Goal: Task Accomplishment & Management: Manage account settings

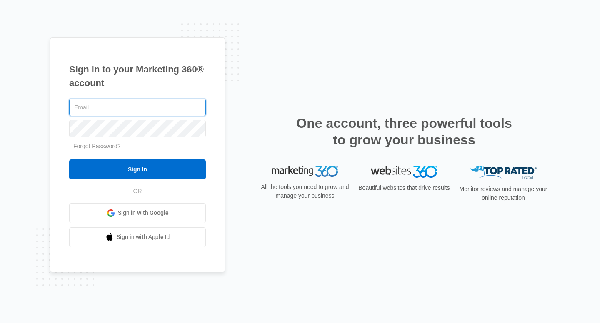
type input "[PERSON_NAME][EMAIL_ADDRESS][DOMAIN_NAME]"
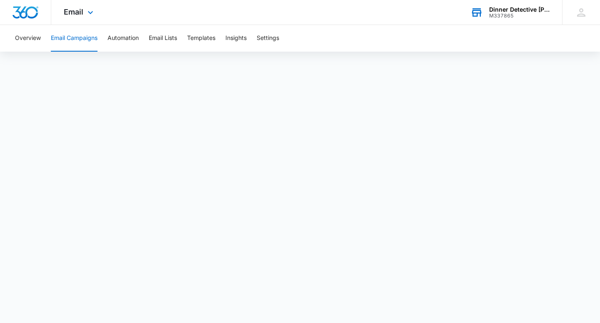
click at [515, 10] on div "Dinner Detective Carlsbad" at bounding box center [519, 9] width 61 height 7
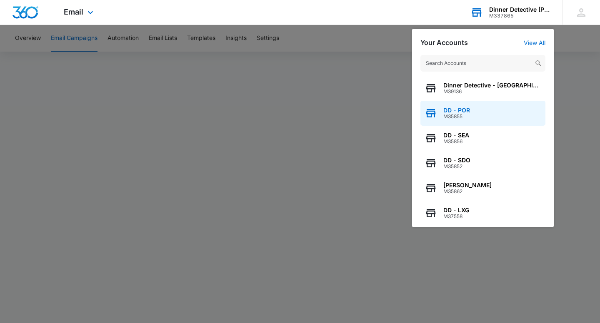
click at [462, 117] on span "M35855" at bounding box center [456, 117] width 27 height 6
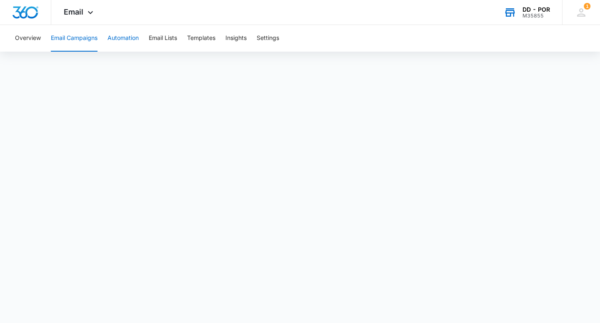
click at [118, 41] on button "Automation" at bounding box center [122, 38] width 31 height 27
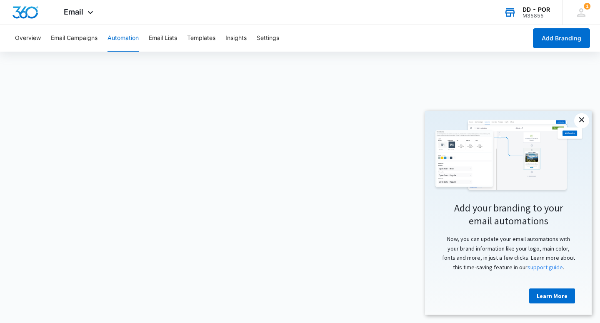
click at [582, 122] on link "×" at bounding box center [581, 120] width 15 height 15
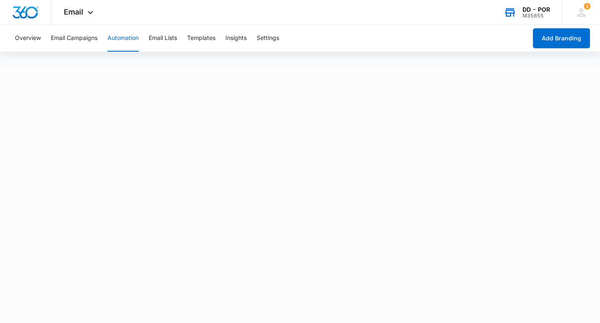
click at [535, 8] on div "DD - POR" at bounding box center [535, 9] width 27 height 7
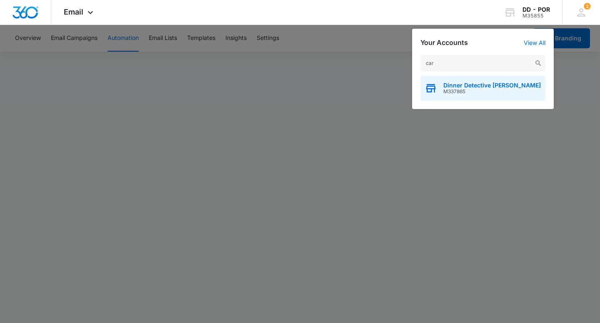
type input "car"
click at [485, 86] on span "Dinner Detective Carlsbad" at bounding box center [491, 85] width 97 height 7
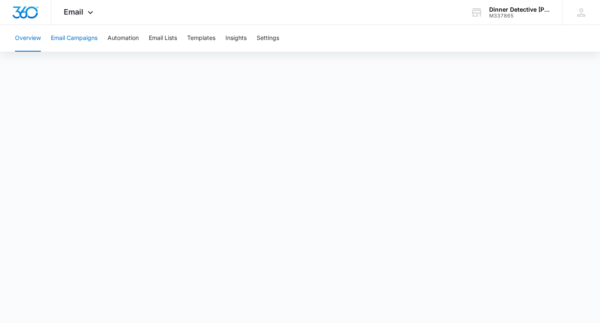
click at [78, 37] on button "Email Campaigns" at bounding box center [74, 38] width 47 height 27
click at [123, 40] on button "Automation" at bounding box center [122, 38] width 31 height 27
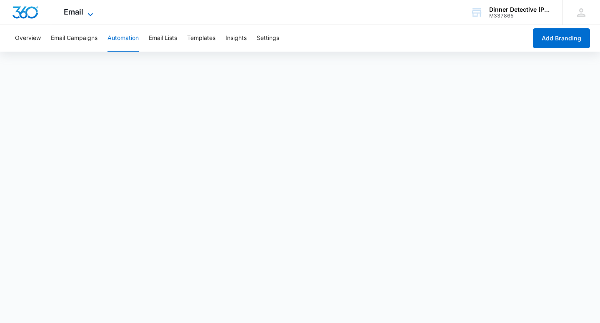
click at [69, 14] on span "Email" at bounding box center [74, 11] width 20 height 9
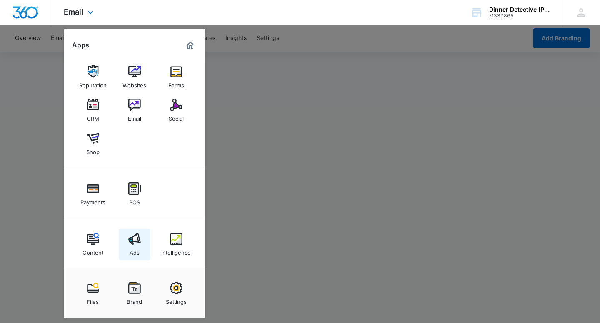
click at [129, 241] on img at bounding box center [134, 239] width 12 height 12
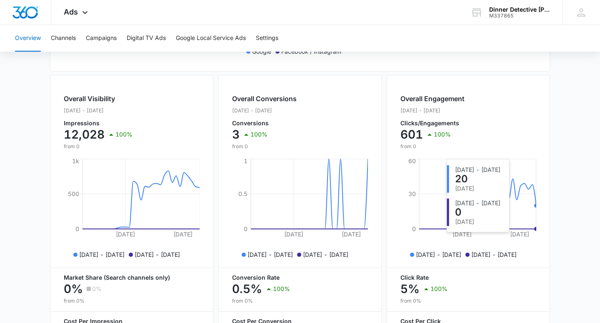
scroll to position [272, 0]
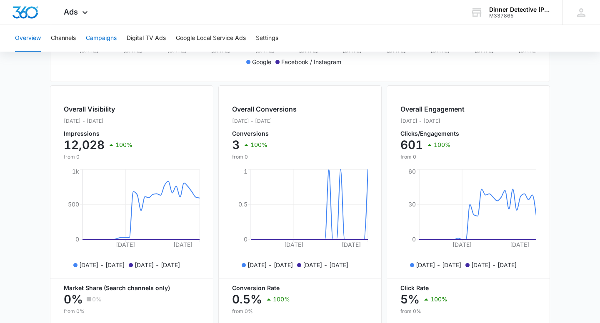
click at [105, 43] on button "Campaigns" at bounding box center [101, 38] width 31 height 27
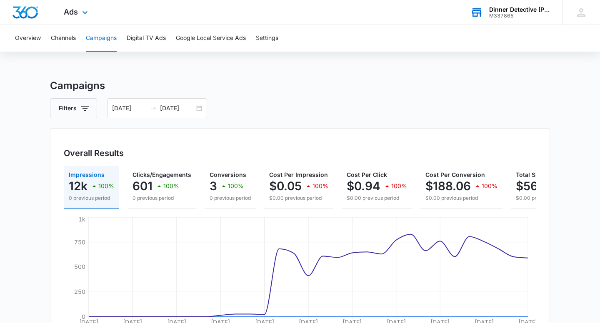
click at [519, 21] on div "Dinner Detective Carlsbad M337865 Your Accounts View All" at bounding box center [510, 12] width 104 height 25
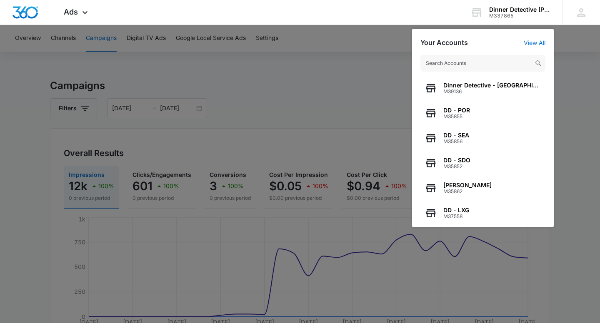
click at [485, 66] on input "text" at bounding box center [482, 63] width 125 height 17
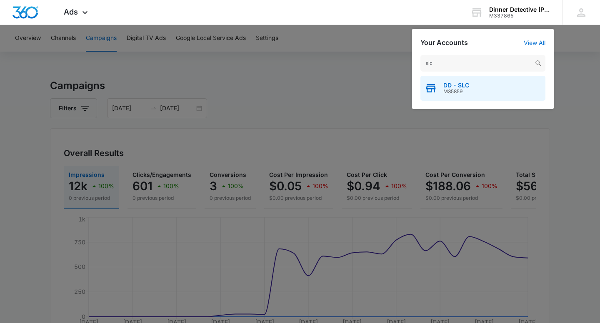
type input "slc"
click at [457, 90] on span "M35859" at bounding box center [456, 92] width 26 height 6
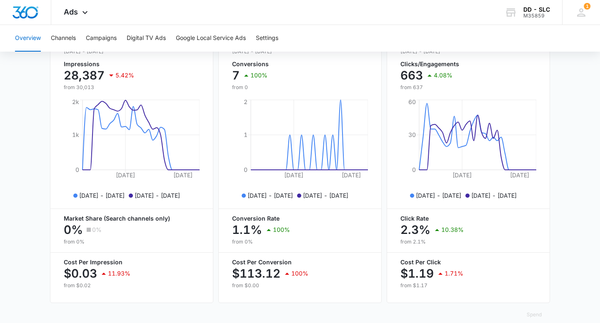
scroll to position [353, 0]
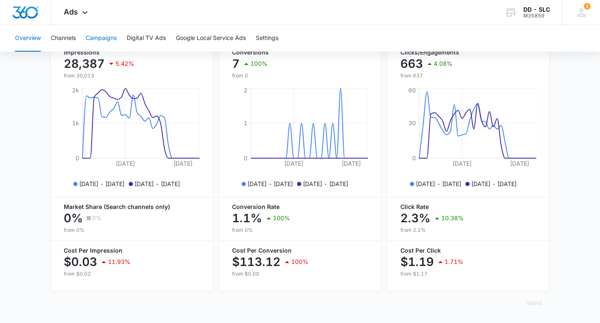
click at [105, 39] on button "Campaigns" at bounding box center [101, 38] width 31 height 27
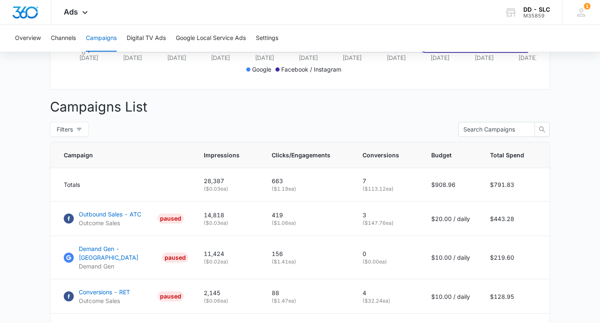
scroll to position [357, 0]
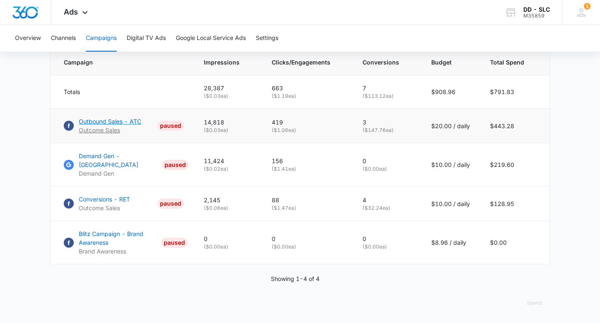
click at [174, 124] on div "PAUSED" at bounding box center [170, 126] width 26 height 10
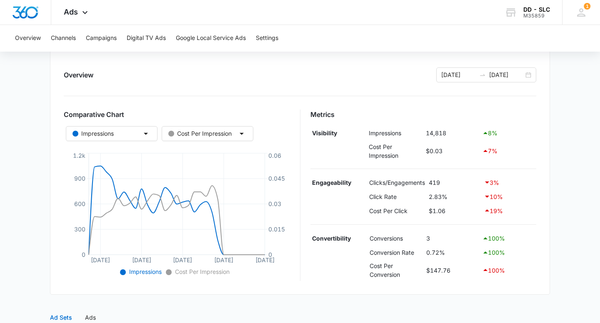
scroll to position [87, 0]
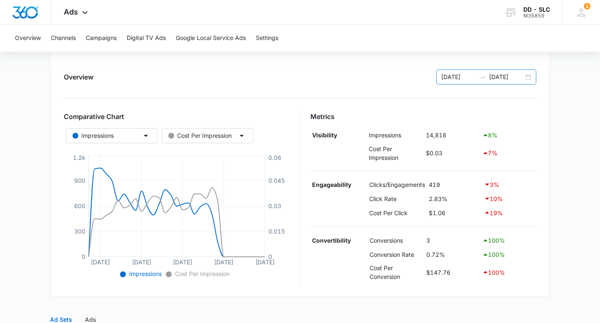
click at [531, 76] on div "[DATE] [DATE]" at bounding box center [486, 77] width 100 height 15
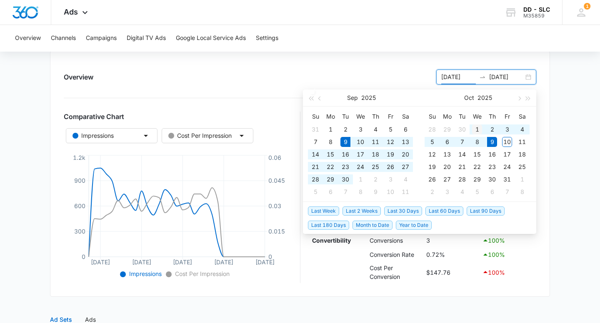
type input "[DATE]"
click at [476, 127] on div "1" at bounding box center [477, 129] width 10 height 10
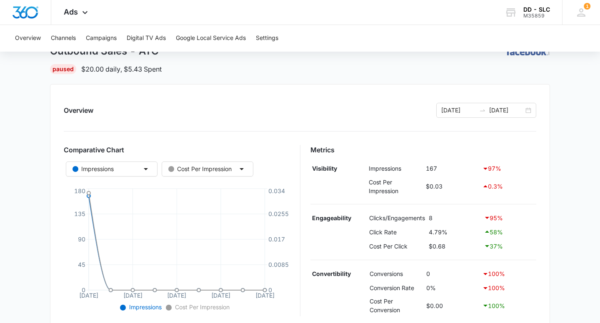
scroll to position [0, 0]
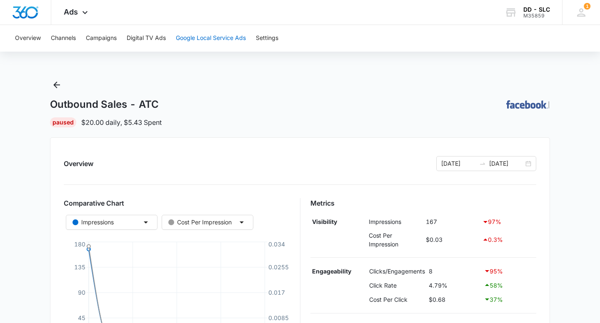
click at [219, 32] on button "Google Local Service Ads" at bounding box center [211, 38] width 70 height 27
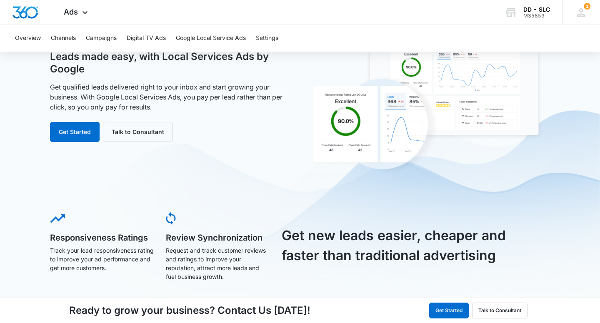
scroll to position [62, 0]
